Goal: Ask a question

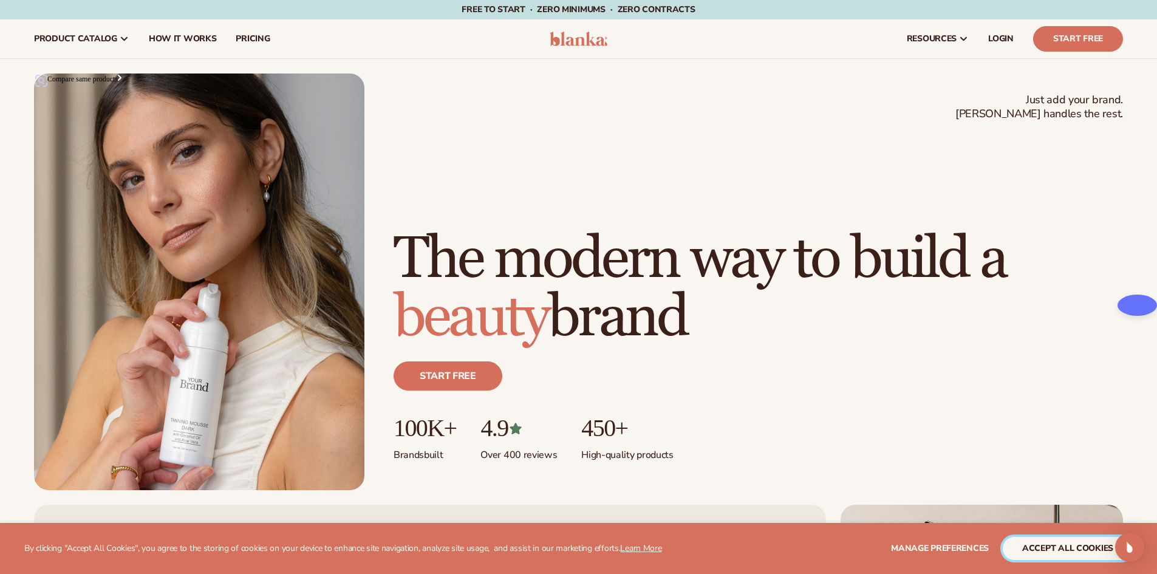
click at [1049, 550] on button "accept all cookies" at bounding box center [1068, 548] width 130 height 23
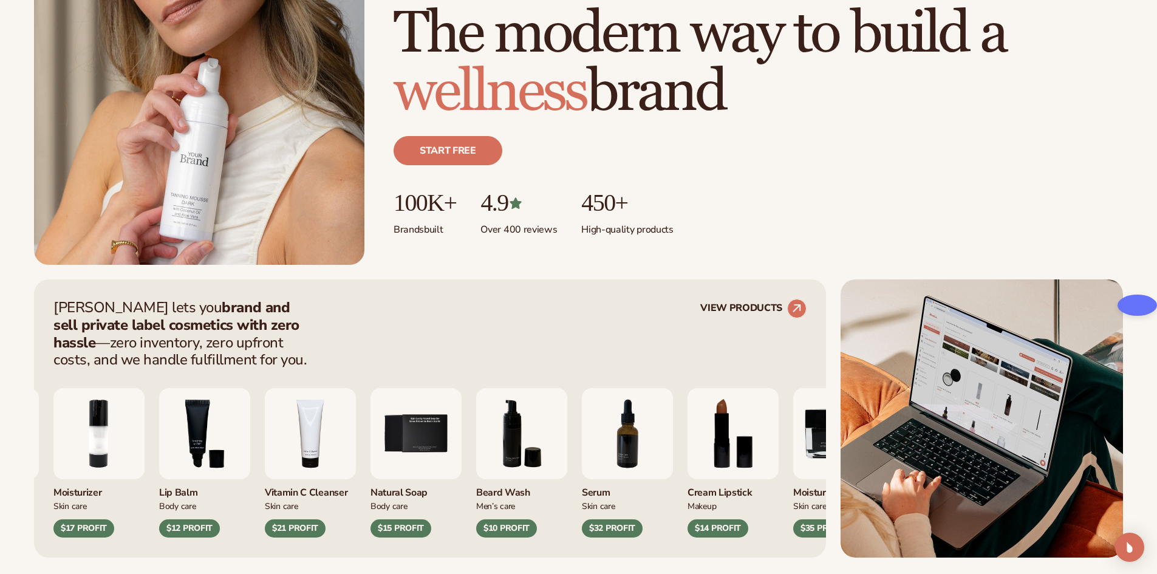
scroll to position [243, 0]
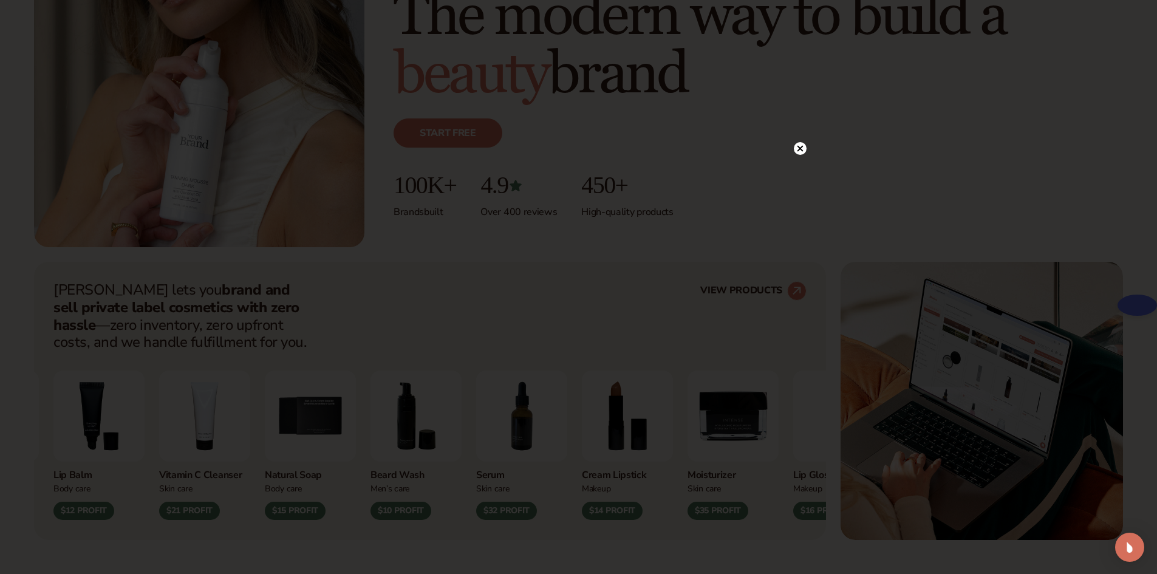
click at [801, 149] on circle at bounding box center [800, 148] width 13 height 13
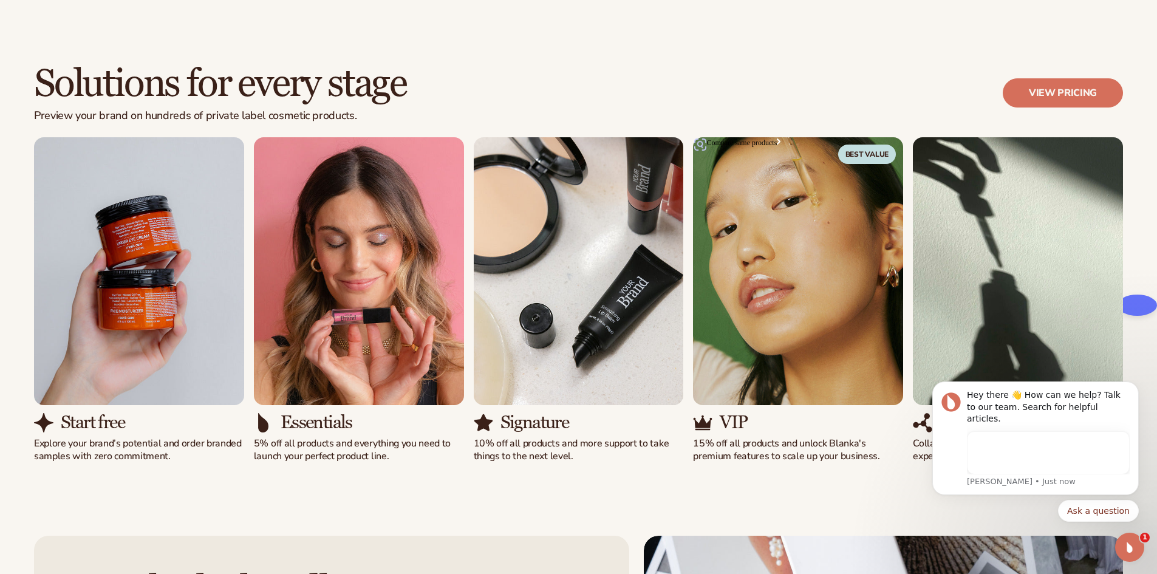
scroll to position [0, 0]
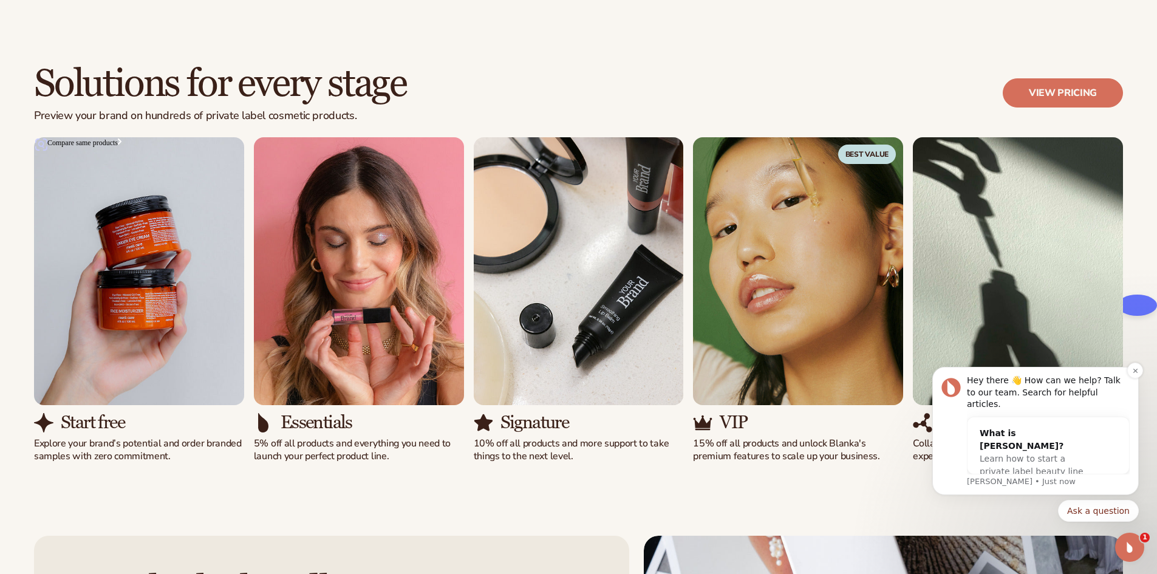
click at [1130, 389] on div "Hey there 👋 How can we help? Talk to our team. Search for helpful articles. Wha…" at bounding box center [1036, 431] width 207 height 128
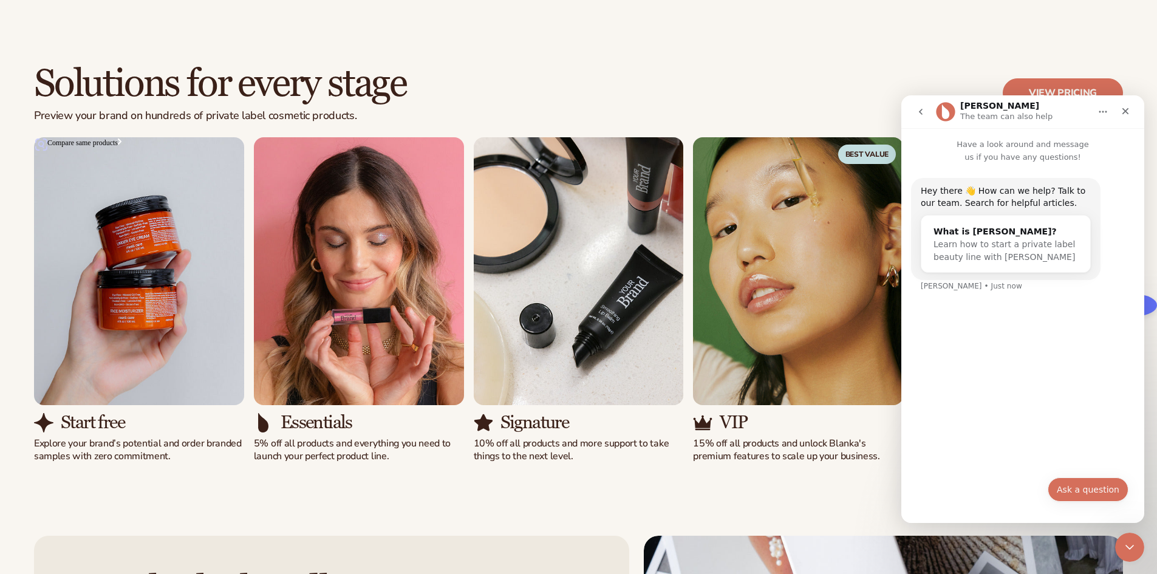
click at [1074, 490] on button "Ask a question" at bounding box center [1088, 490] width 81 height 24
click at [1038, 484] on div "Hey there 👋 How can we help? Talk to our team. Search for helpful articles. Wha…" at bounding box center [1023, 337] width 243 height 349
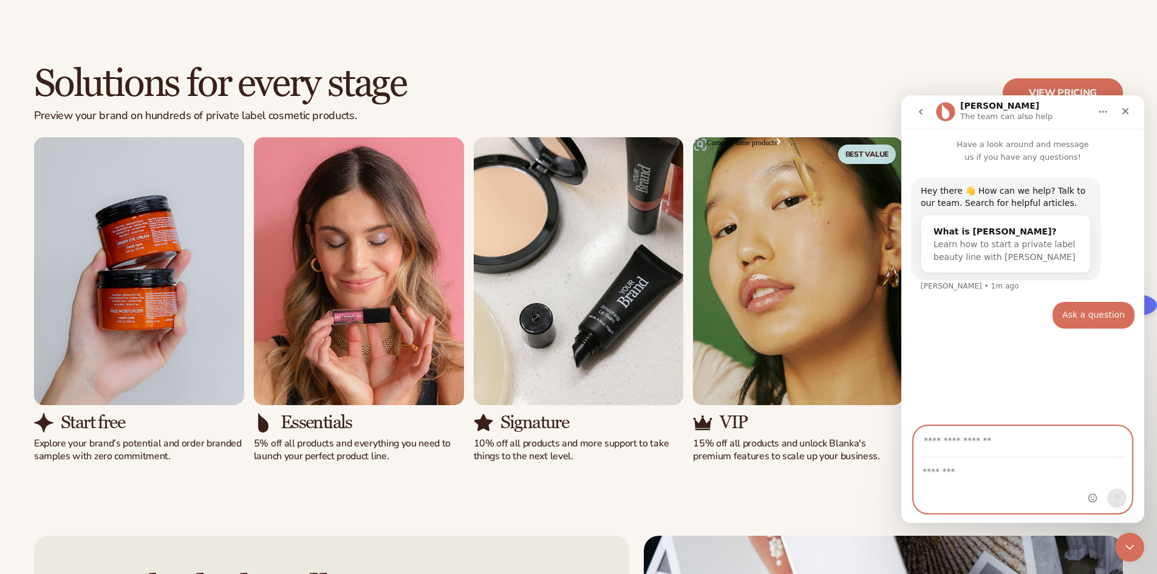
click at [936, 476] on textarea "Message…" at bounding box center [1023, 468] width 218 height 21
click at [1137, 110] on nav "Lee The team can also help" at bounding box center [1023, 111] width 243 height 33
click at [1128, 114] on icon "Close" at bounding box center [1126, 111] width 10 height 10
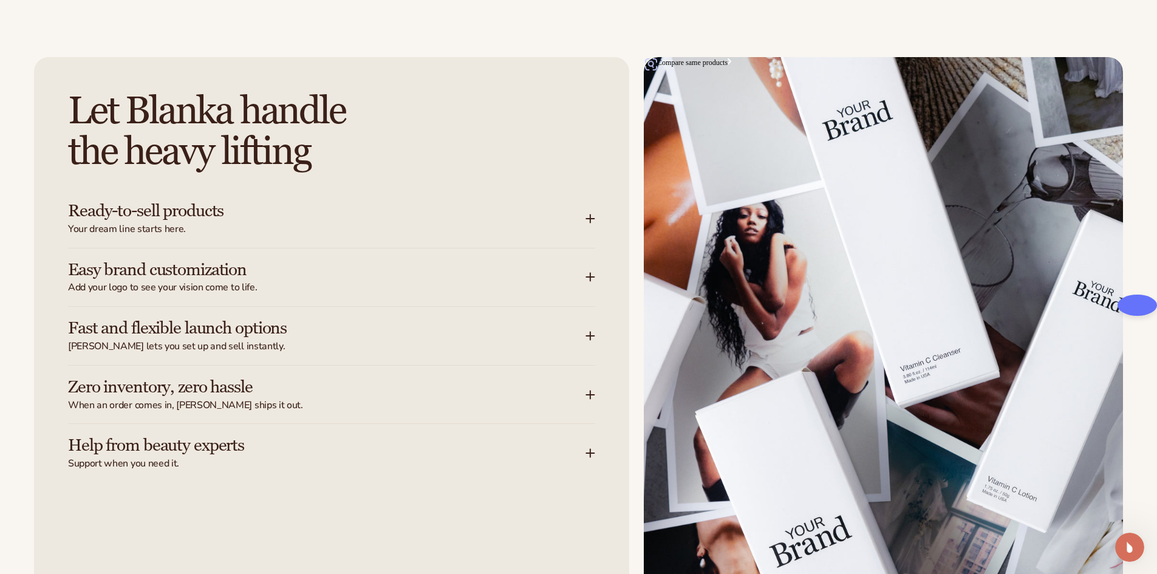
scroll to position [1519, 0]
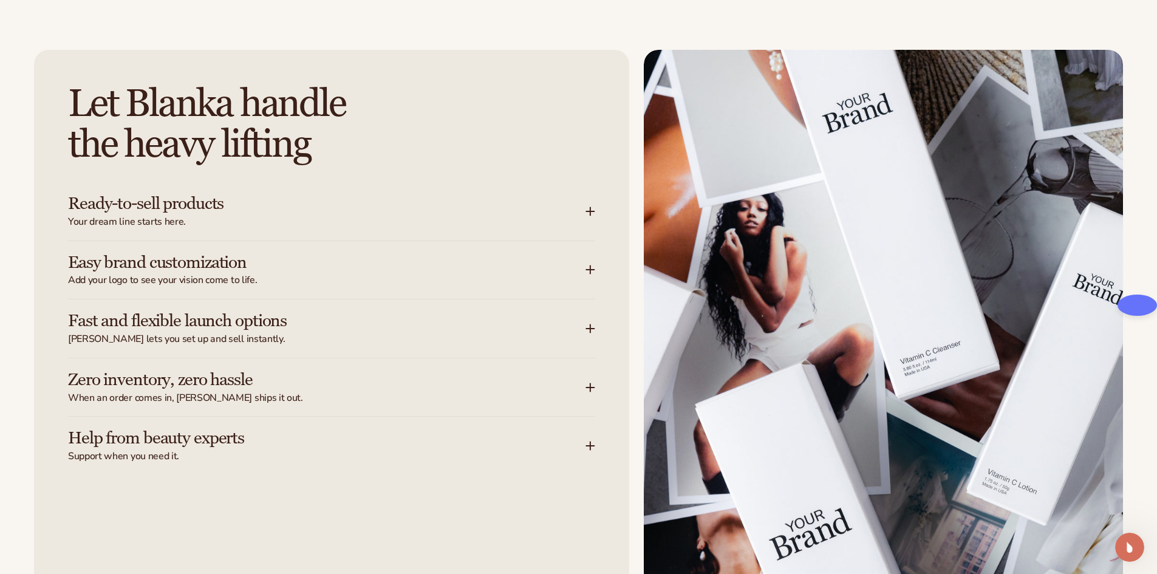
click at [253, 337] on span "Blanka lets you set up and sell instantly." at bounding box center [327, 339] width 518 height 13
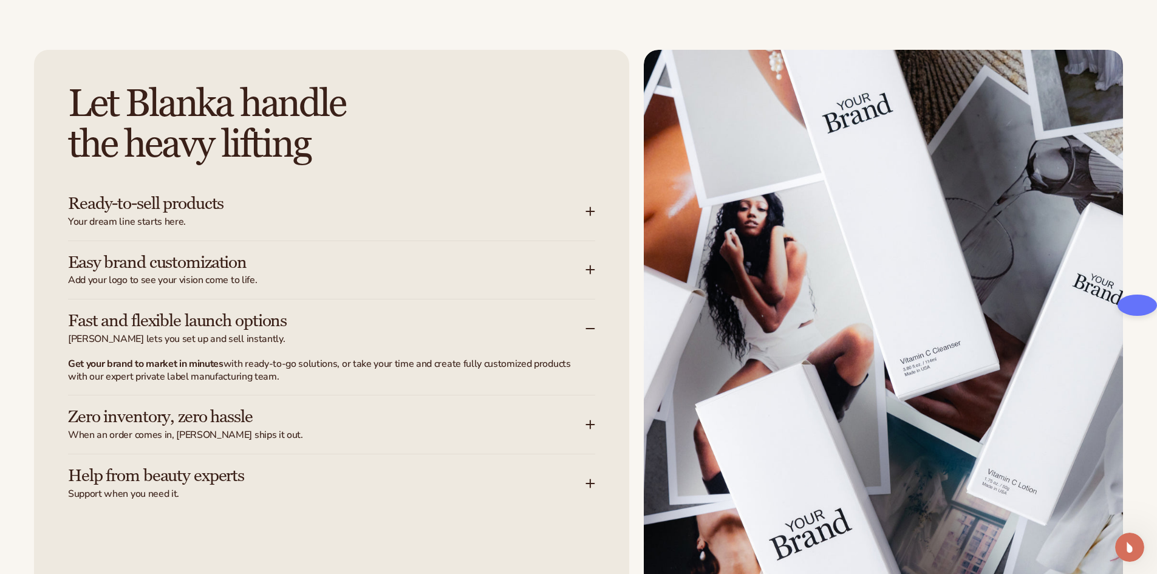
click at [225, 417] on h3 "Zero inventory, zero hassle" at bounding box center [308, 417] width 481 height 19
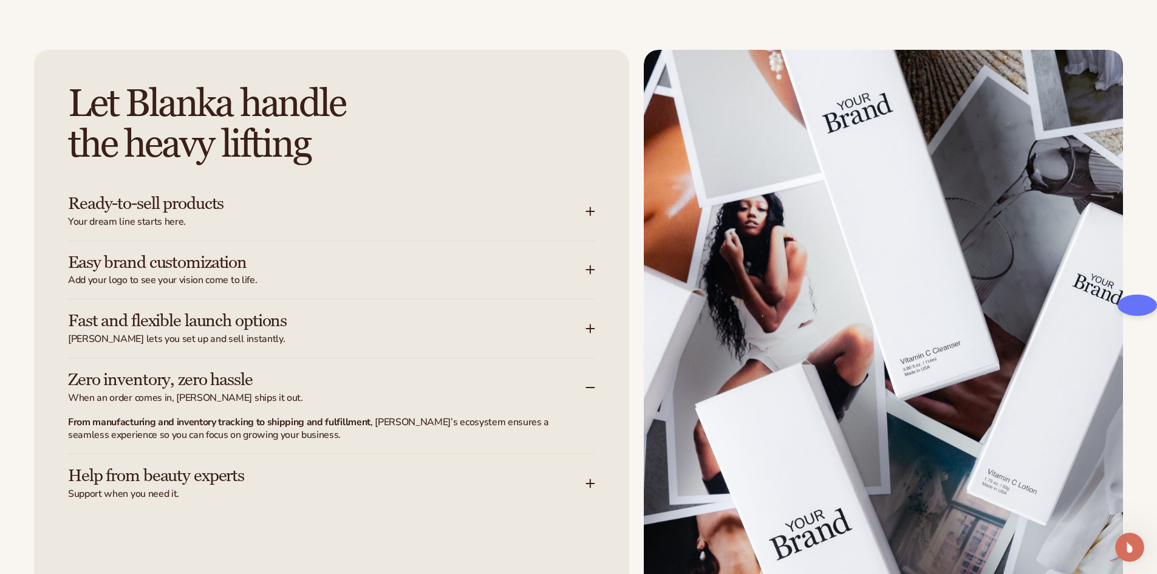
click at [221, 478] on h3 "Help from beauty experts" at bounding box center [308, 476] width 481 height 19
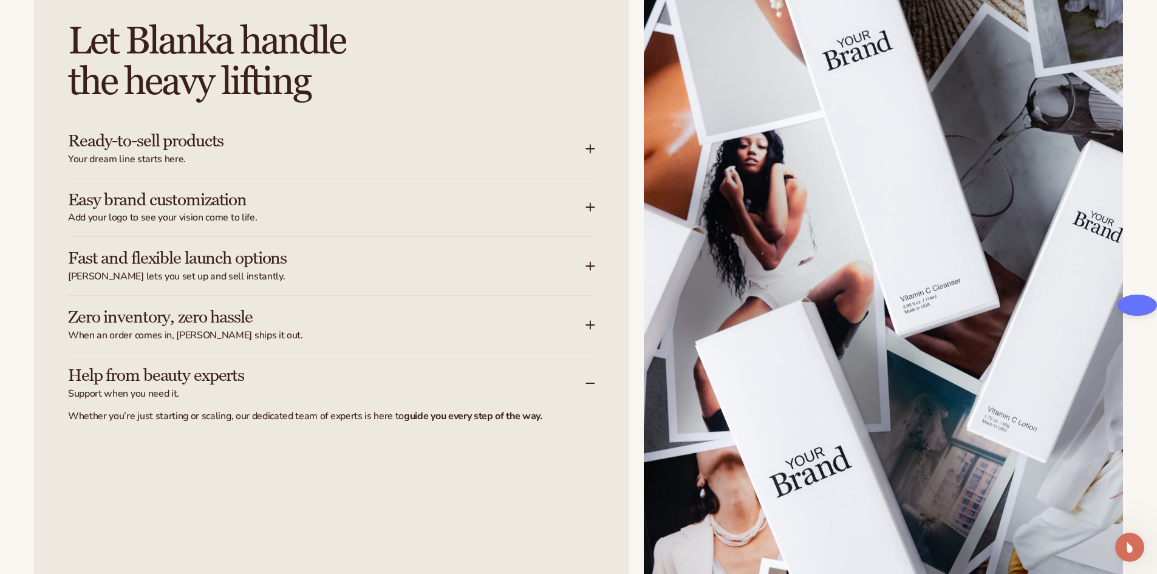
scroll to position [1640, 0]
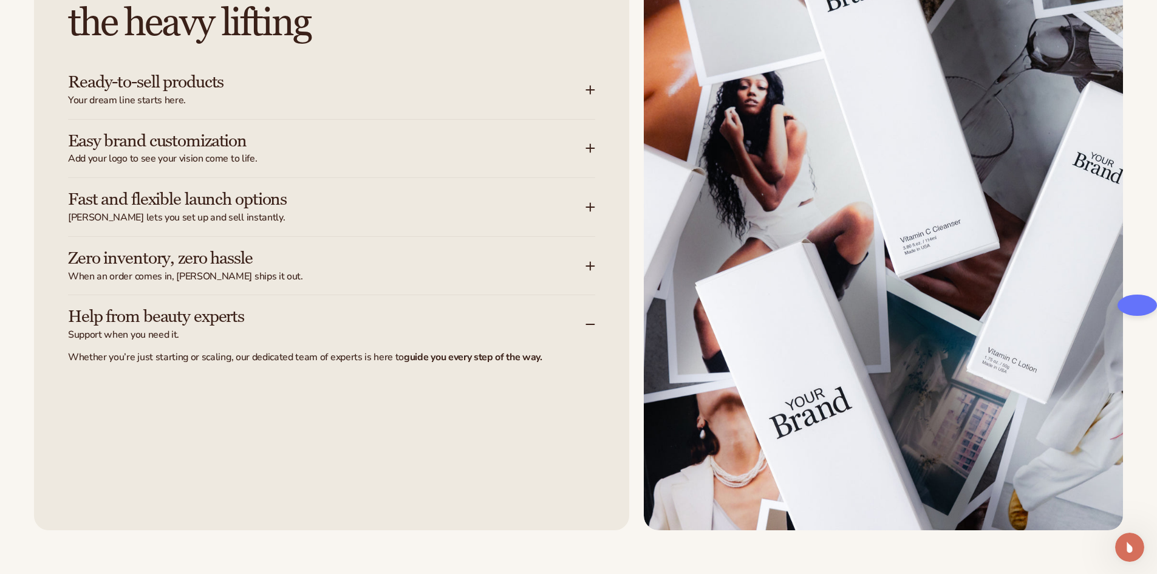
click at [240, 91] on h3 "Ready-to-sell products" at bounding box center [308, 82] width 481 height 19
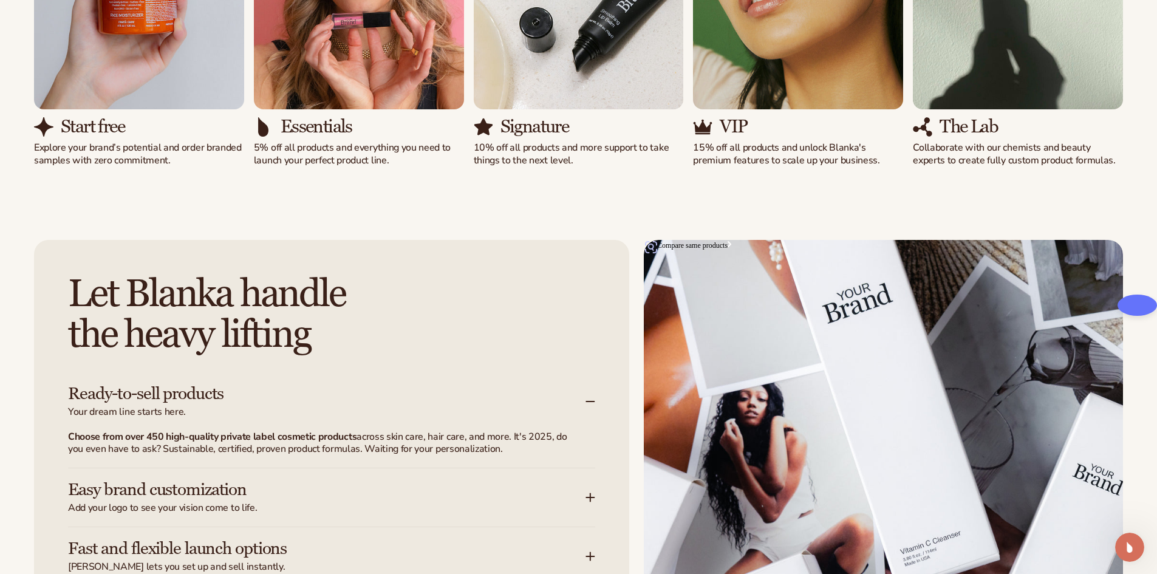
scroll to position [1397, 0]
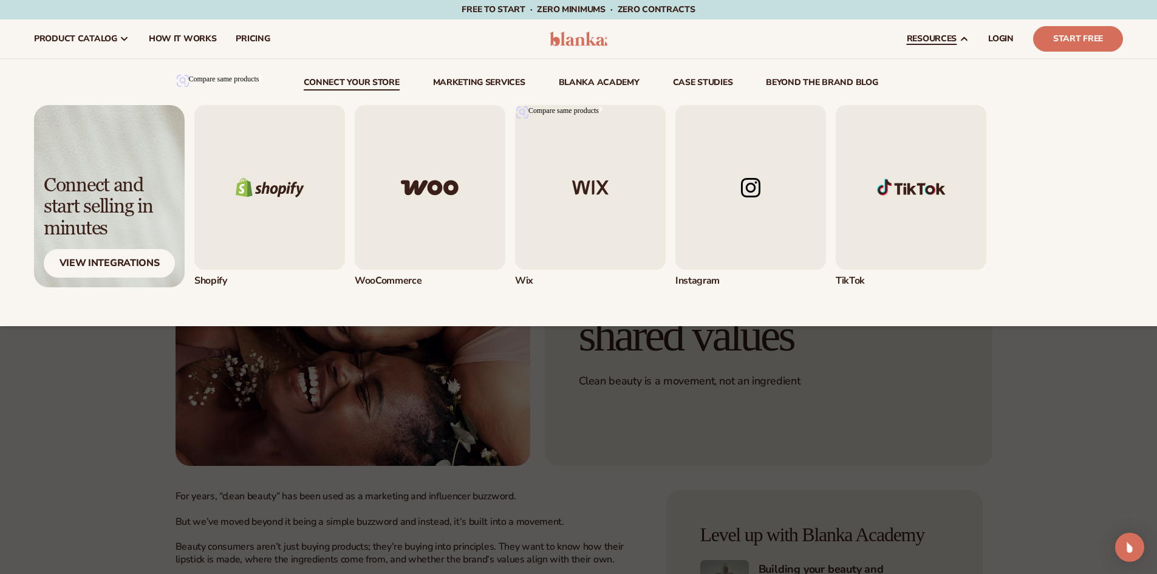
click at [574, 197] on img "3 / 5" at bounding box center [590, 187] width 151 height 165
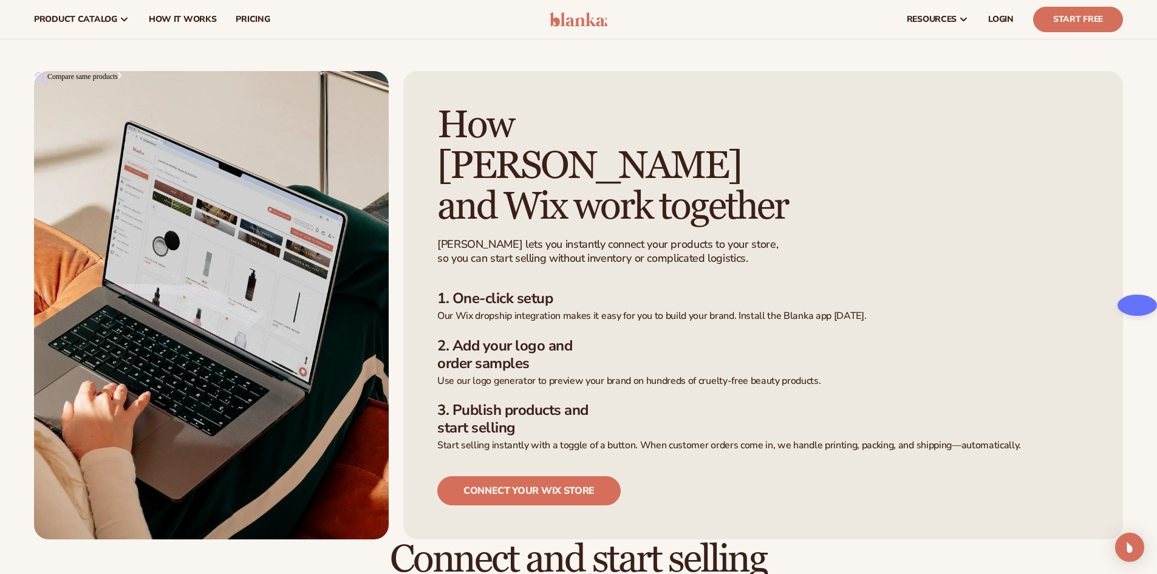
scroll to position [61, 0]
